Goal: Download file/media

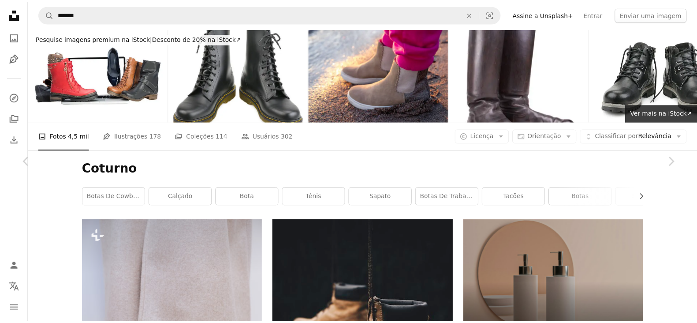
scroll to position [12758, 0]
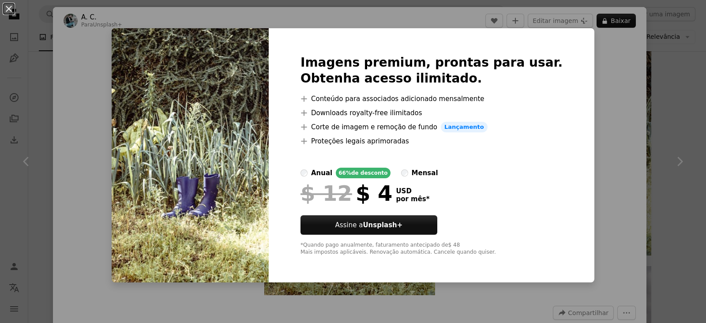
click at [425, 175] on div "mensal" at bounding box center [425, 173] width 26 height 11
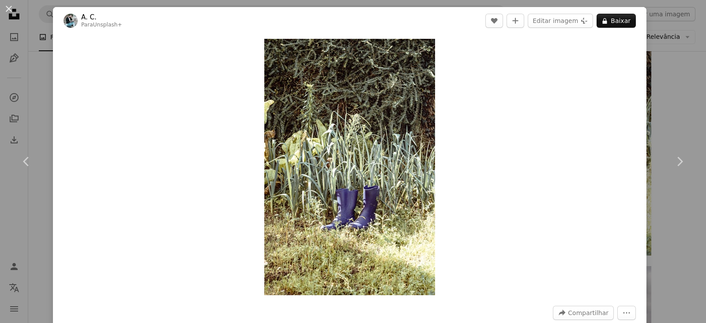
click at [651, 101] on div "An X shape Chevron left Chevron right A. C. Para Unsplash+ A heart A plus sign …" at bounding box center [353, 161] width 706 height 323
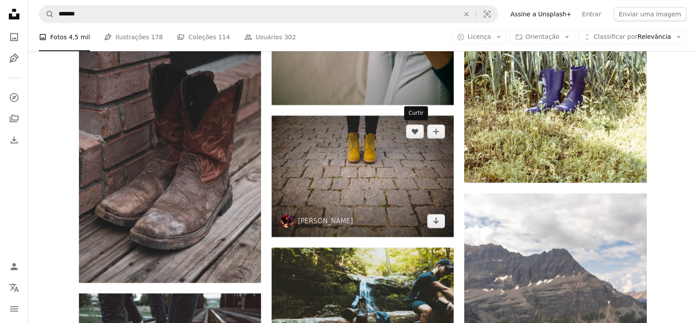
scroll to position [12923, 0]
